Goal: Find specific page/section: Find specific page/section

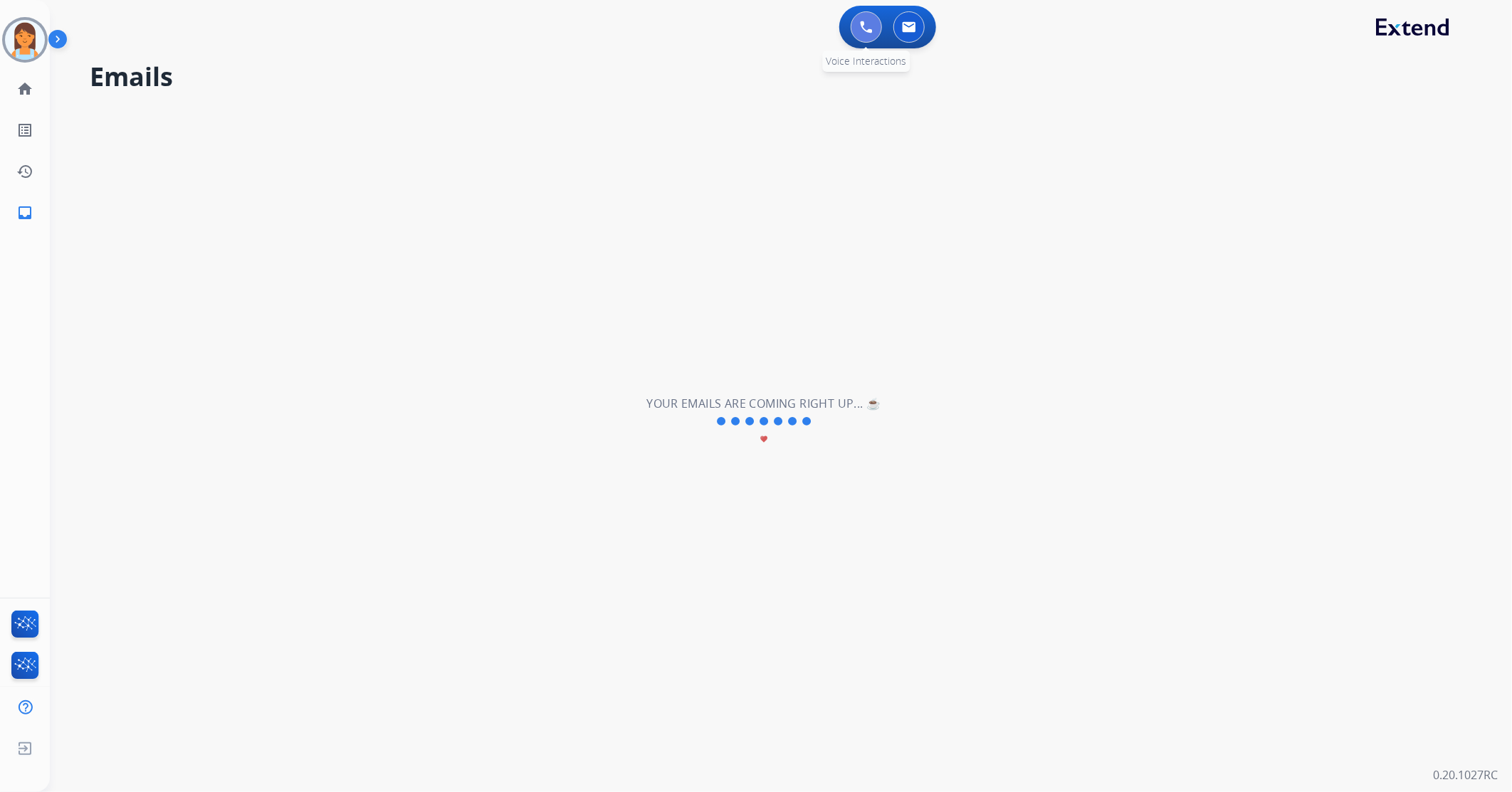
click at [866, 40] on button at bounding box center [866, 27] width 31 height 31
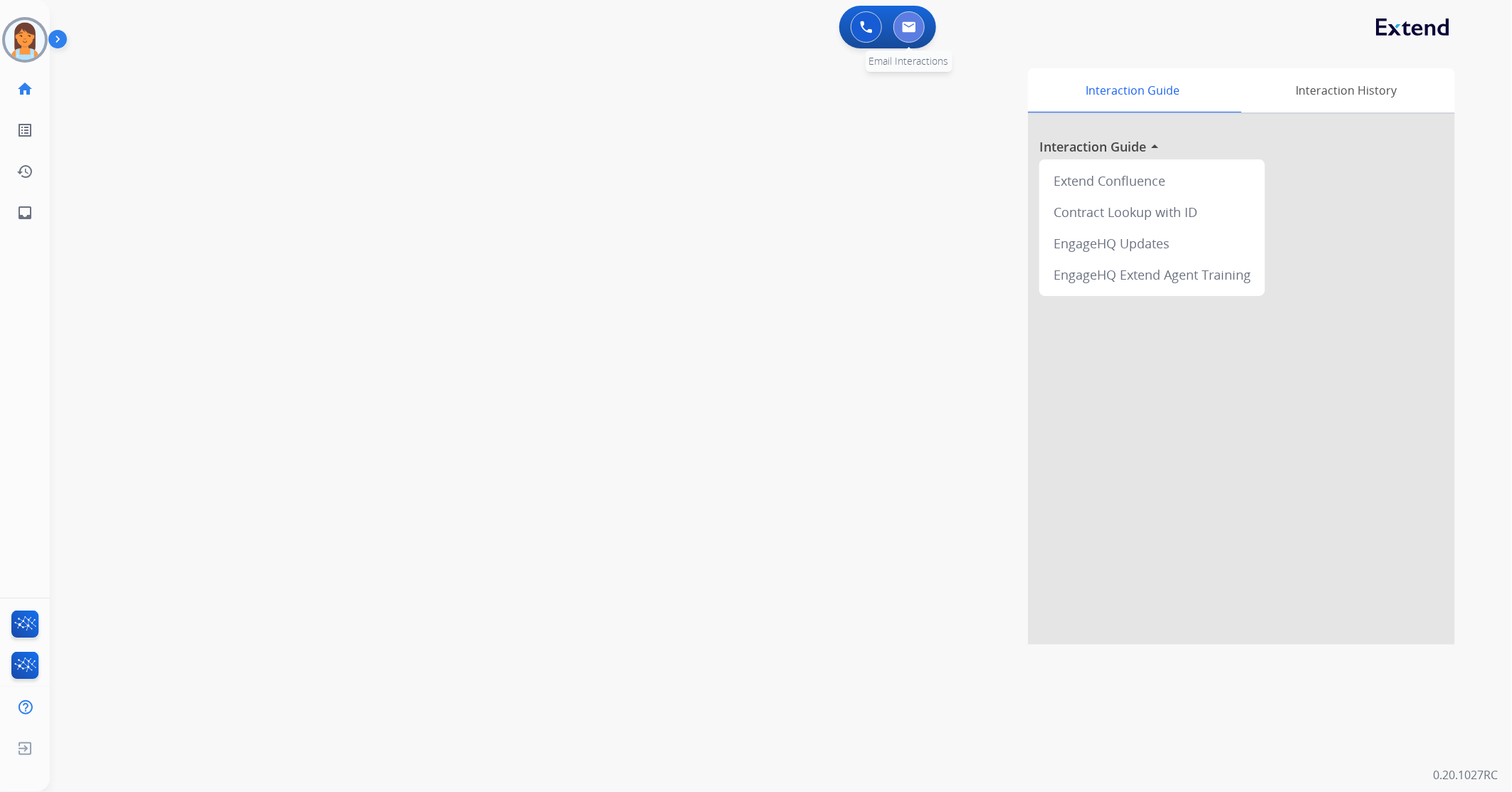
click at [905, 31] on img at bounding box center [909, 27] width 15 height 12
